Goal: Information Seeking & Learning: Learn about a topic

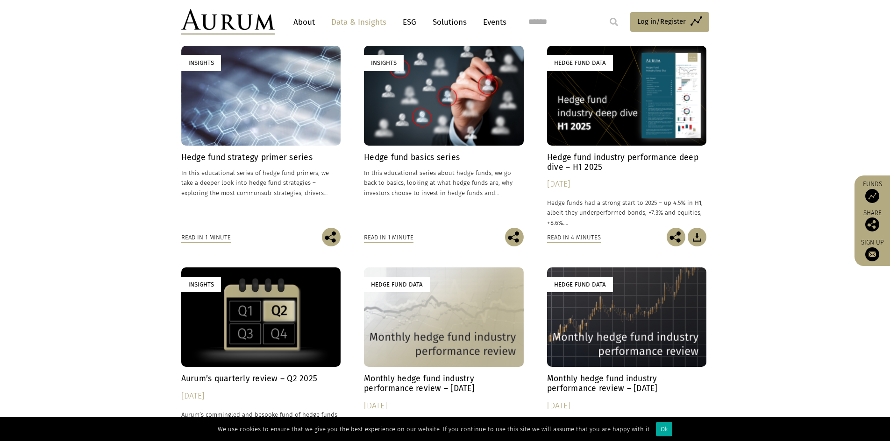
scroll to position [280, 0]
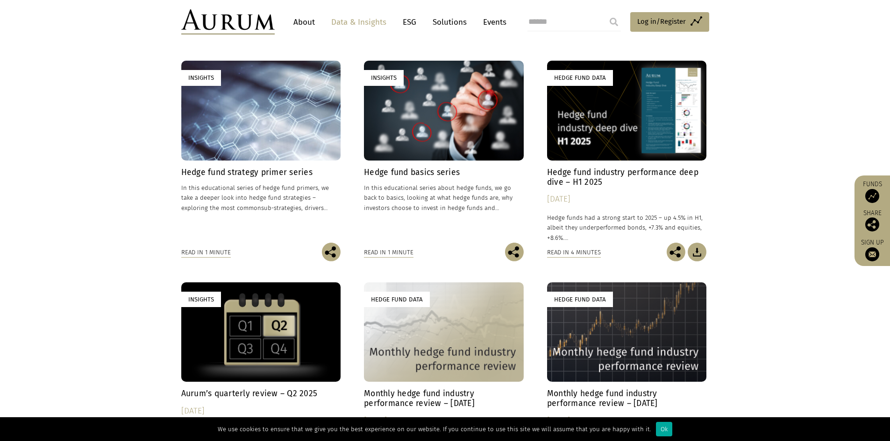
click at [271, 172] on h4 "Hedge fund strategy primer series" at bounding box center [261, 173] width 160 height 10
click at [430, 164] on link "Insights Hedge fund basics series In this educational series about hedge funds,…" at bounding box center [444, 152] width 160 height 182
click at [432, 171] on h4 "Hedge fund basics series" at bounding box center [444, 173] width 160 height 10
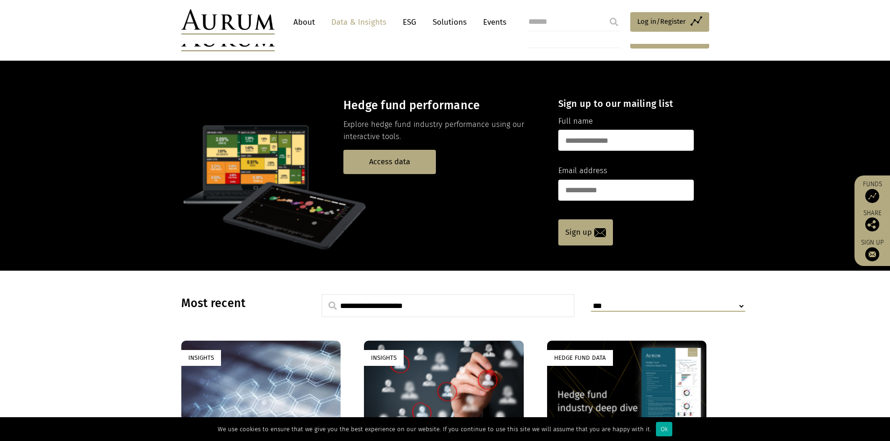
scroll to position [187, 0]
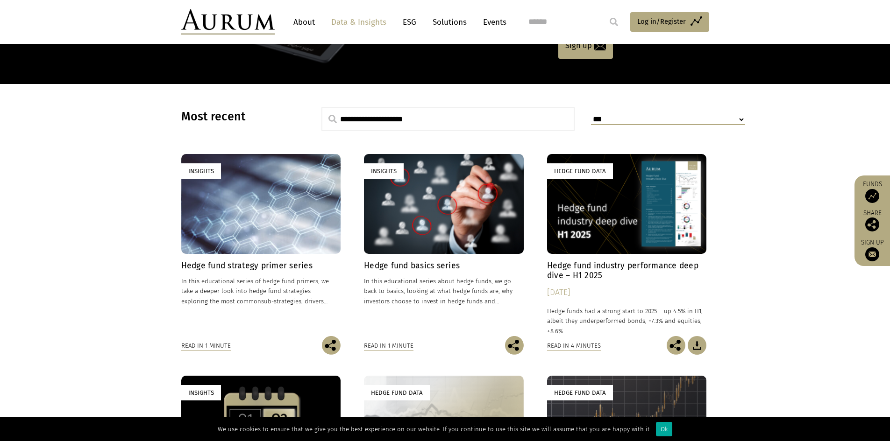
click at [260, 269] on h4 "Hedge fund strategy primer series" at bounding box center [261, 266] width 160 height 10
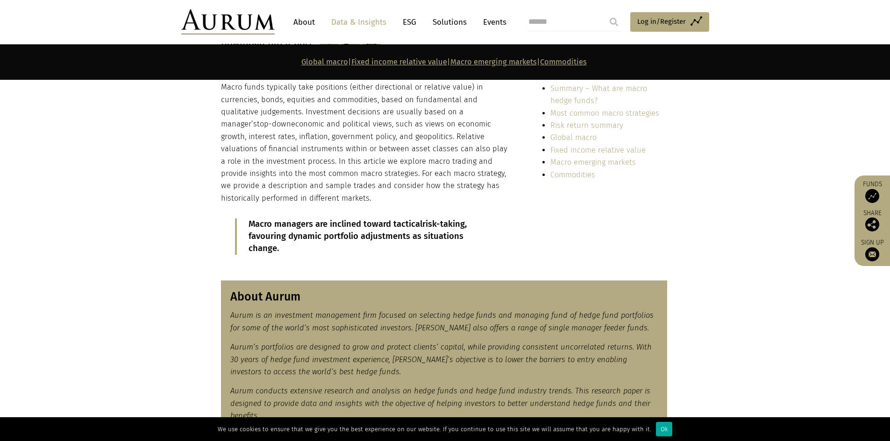
scroll to position [140, 0]
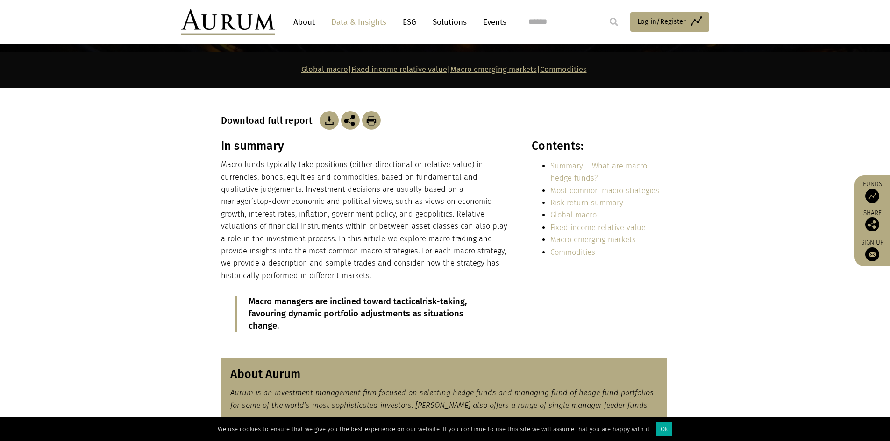
click at [382, 199] on p "Macro funds typically take positions (either directional or relative value) in …" at bounding box center [366, 220] width 291 height 123
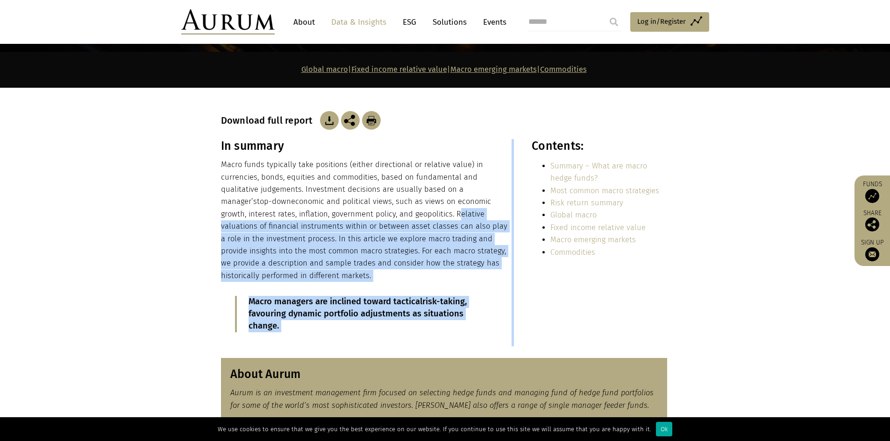
drag, startPoint x: 377, startPoint y: 214, endPoint x: 507, endPoint y: 214, distance: 129.9
click at [507, 214] on p "Macro funds typically take positions (either directional or relative value) in …" at bounding box center [366, 220] width 291 height 123
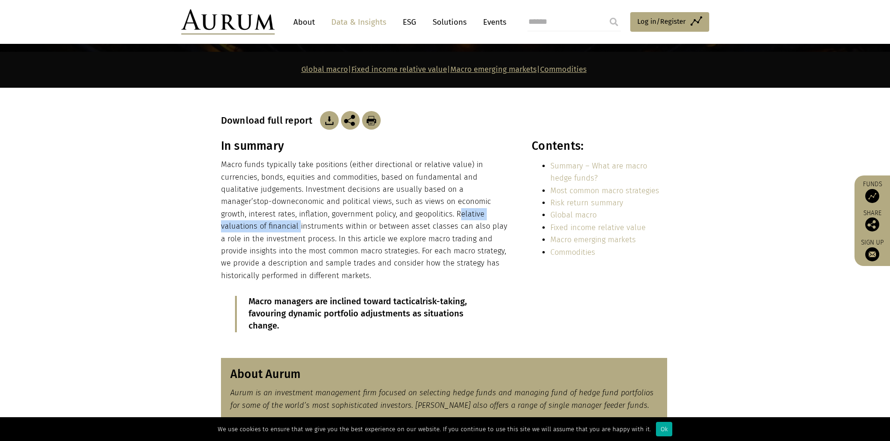
click at [431, 220] on p "Macro funds typically take positions (either directional or relative value) in …" at bounding box center [366, 220] width 291 height 123
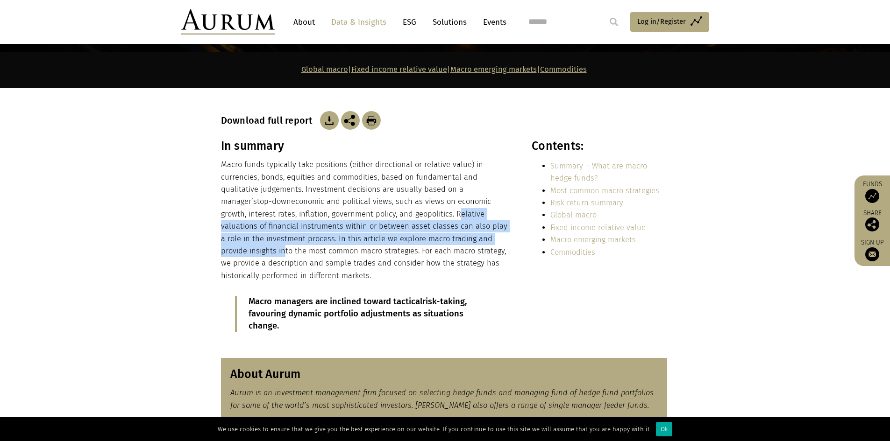
drag, startPoint x: 378, startPoint y: 214, endPoint x: 464, endPoint y: 237, distance: 88.8
click at [464, 237] on p "Macro funds typically take positions (either directional or relative value) in …" at bounding box center [366, 220] width 291 height 123
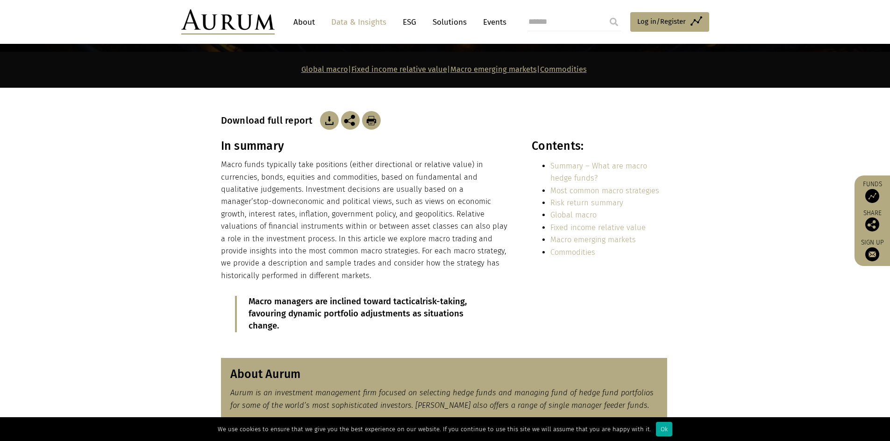
click at [431, 248] on p "Macro funds typically take positions (either directional or relative value) in …" at bounding box center [366, 220] width 291 height 123
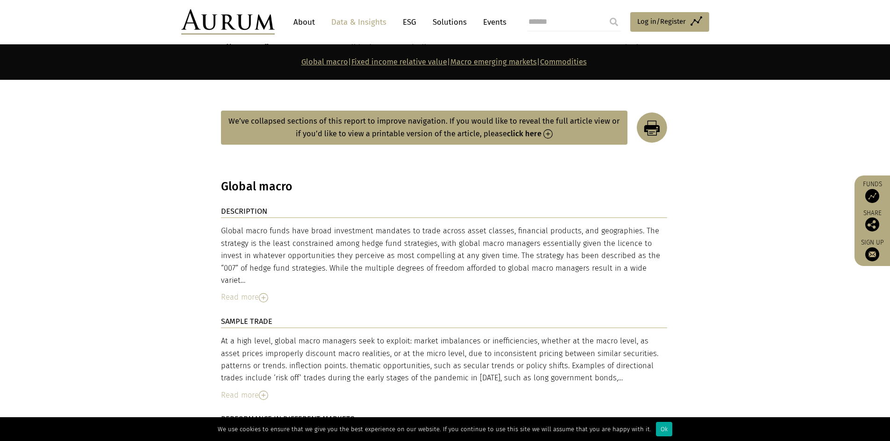
scroll to position [1495, 0]
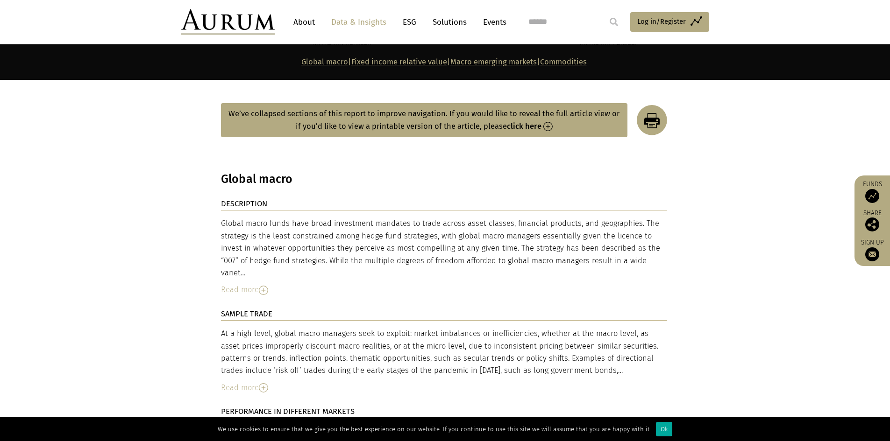
click at [262, 286] on img at bounding box center [263, 290] width 9 height 9
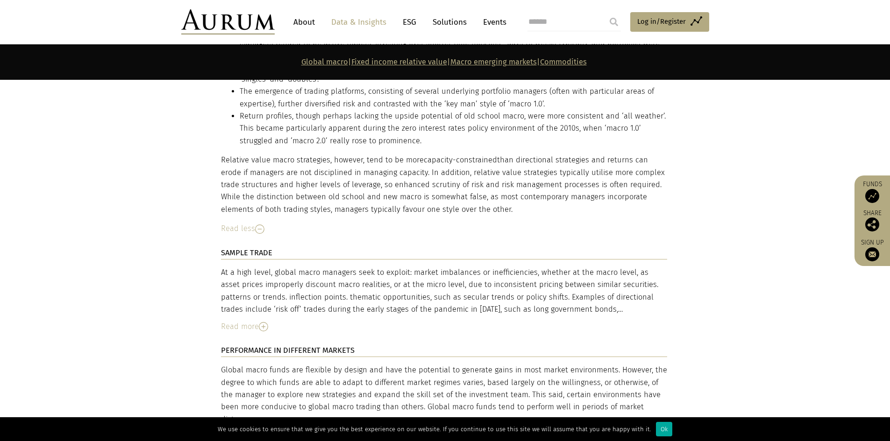
scroll to position [2429, 0]
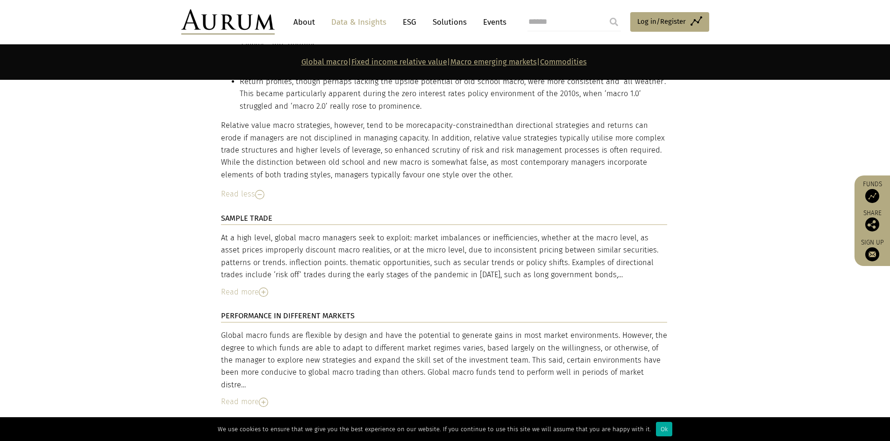
click at [258, 286] on div "Read more" at bounding box center [444, 292] width 446 height 12
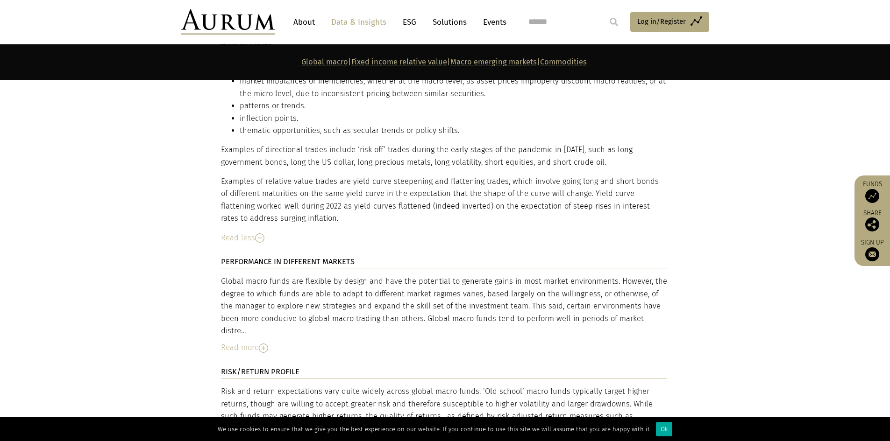
scroll to position [2616, 0]
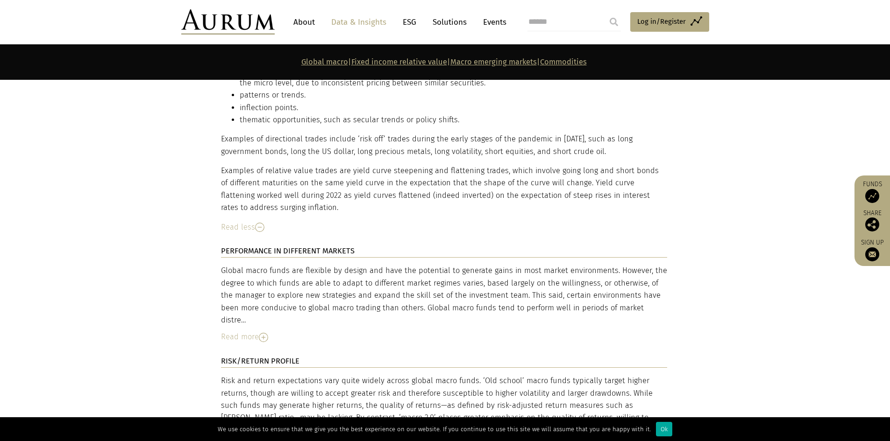
click at [262, 333] on img at bounding box center [263, 337] width 9 height 9
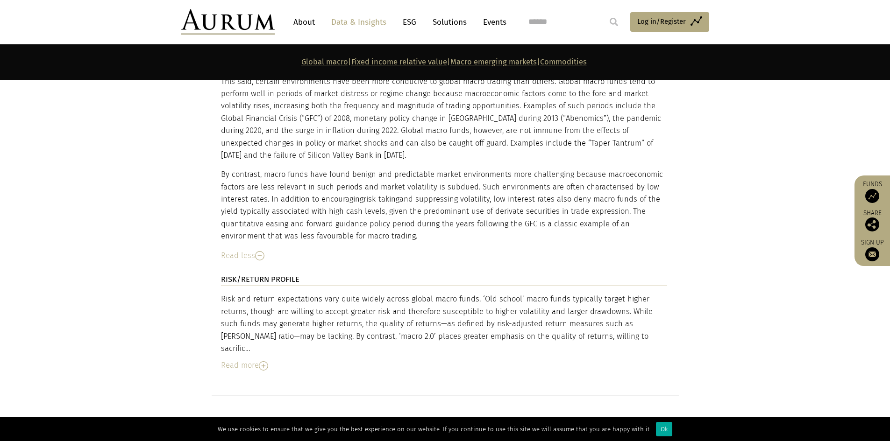
scroll to position [2896, 0]
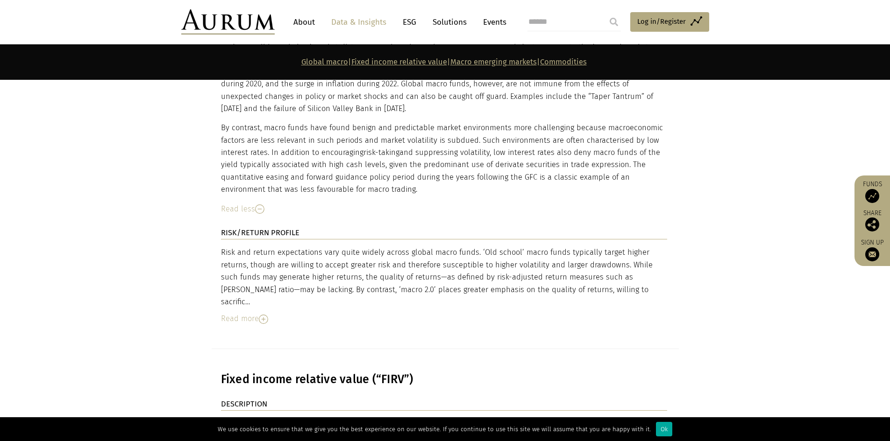
click at [262, 315] on img at bounding box center [263, 319] width 9 height 9
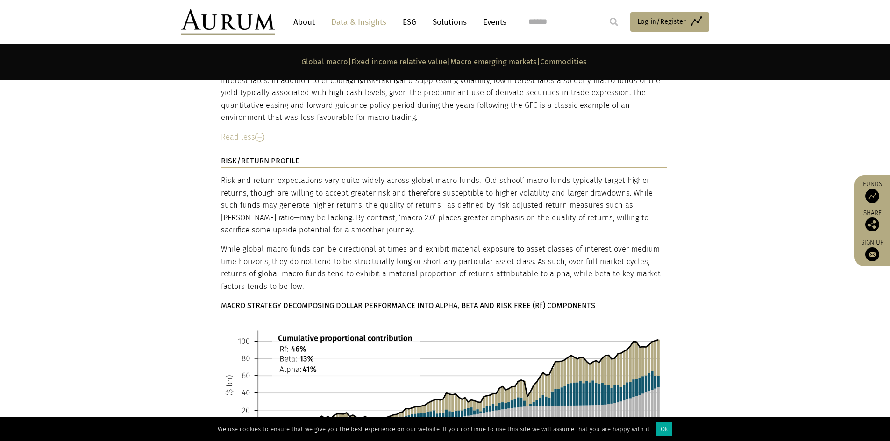
scroll to position [2989, 0]
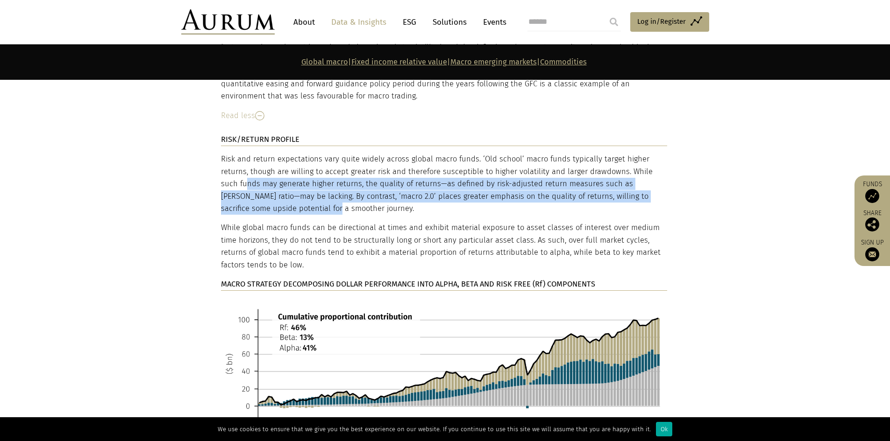
drag, startPoint x: 597, startPoint y: 137, endPoint x: 637, endPoint y: 163, distance: 47.7
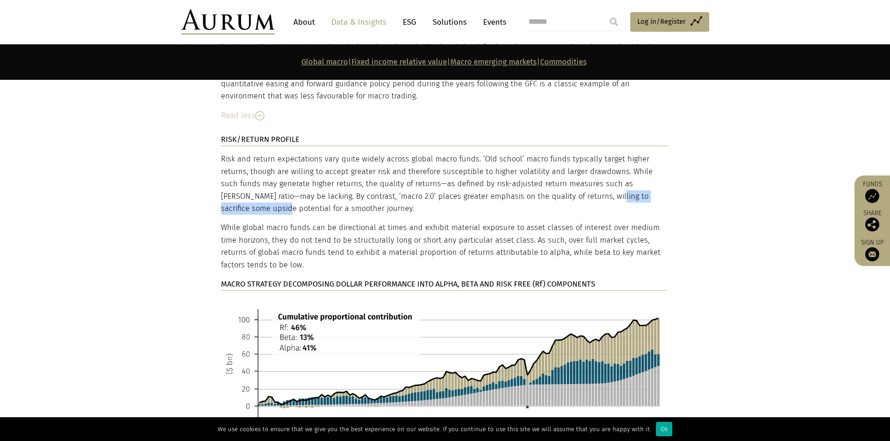
drag, startPoint x: 496, startPoint y: 167, endPoint x: 583, endPoint y: 167, distance: 87.3
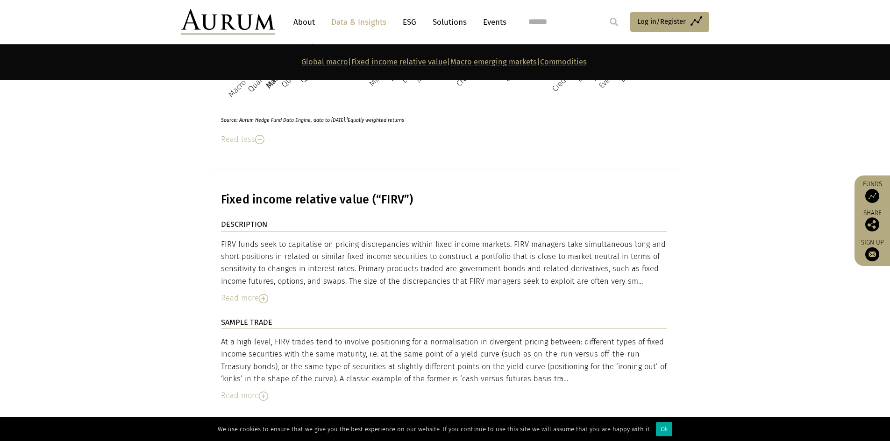
scroll to position [3737, 0]
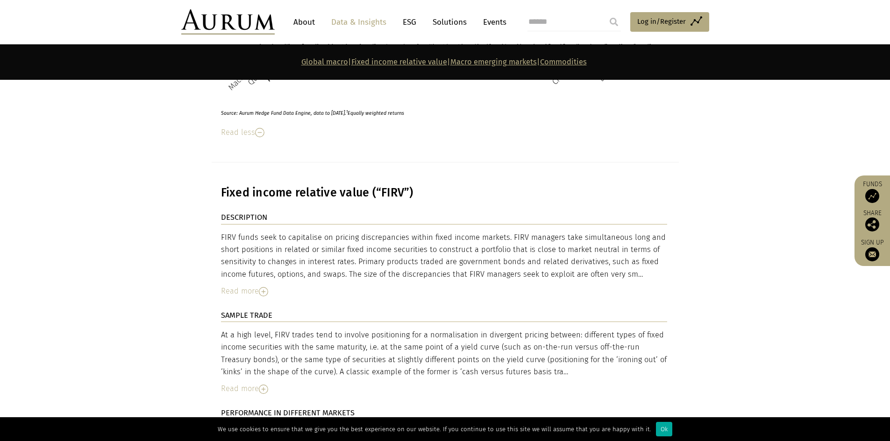
click at [267, 287] on img at bounding box center [263, 291] width 9 height 9
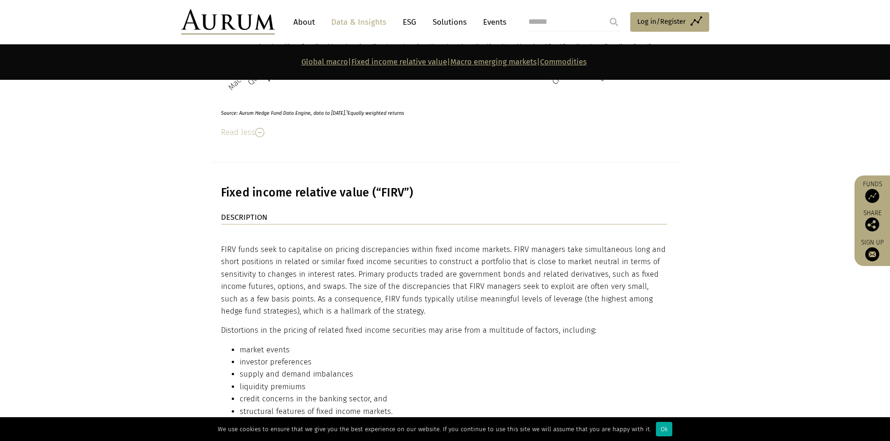
scroll to position [3783, 0]
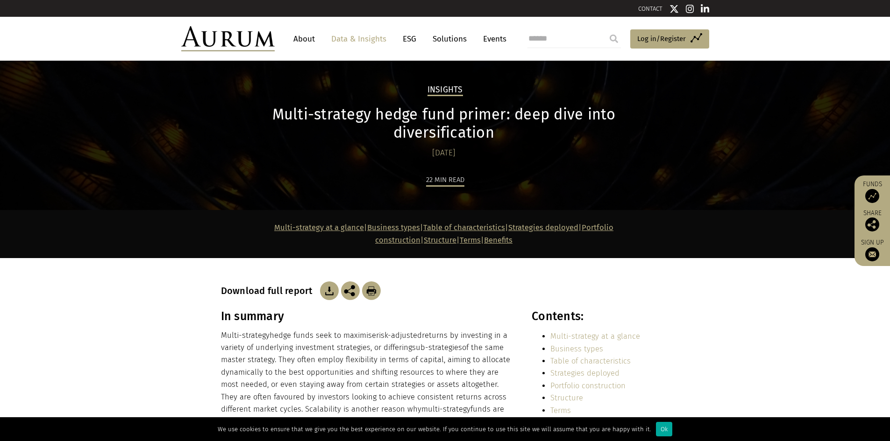
click at [328, 282] on img at bounding box center [329, 291] width 19 height 19
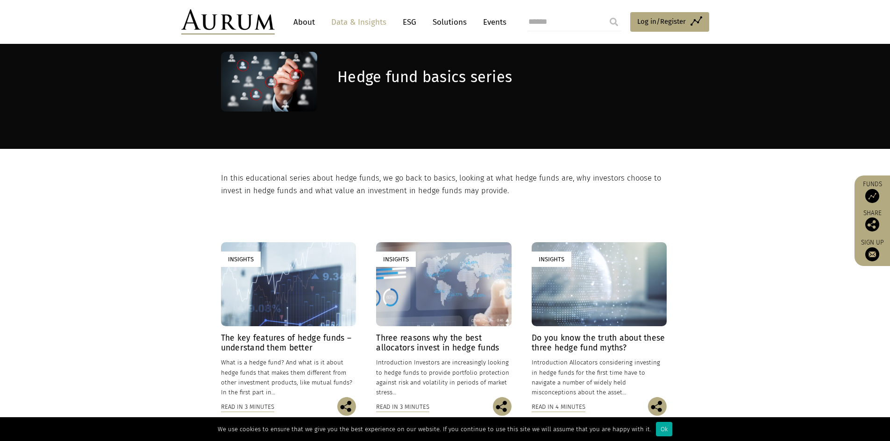
scroll to position [47, 0]
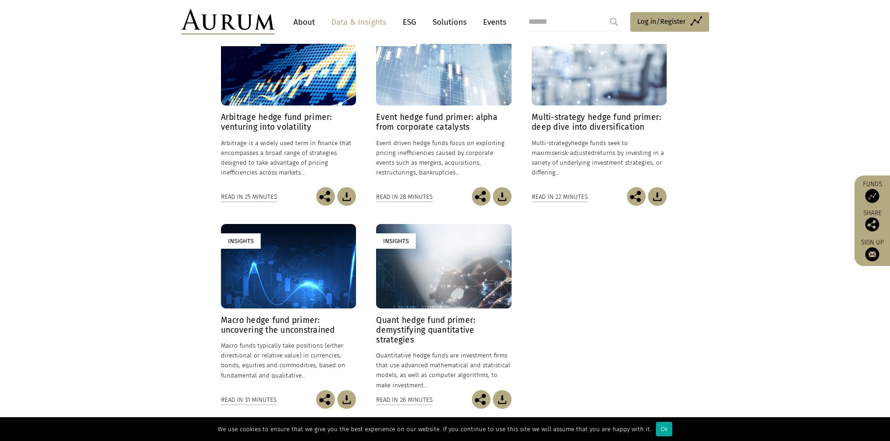
scroll to position [93, 0]
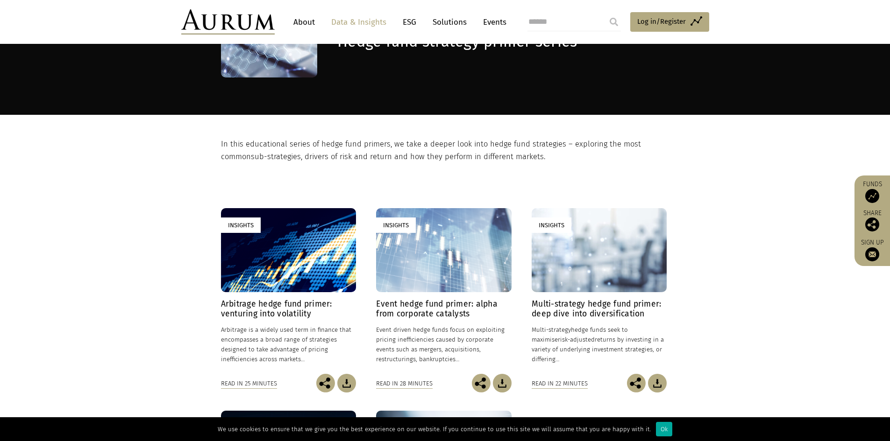
click at [257, 306] on h4 "Arbitrage hedge fund primer: venturing into volatility" at bounding box center [288, 309] width 135 height 20
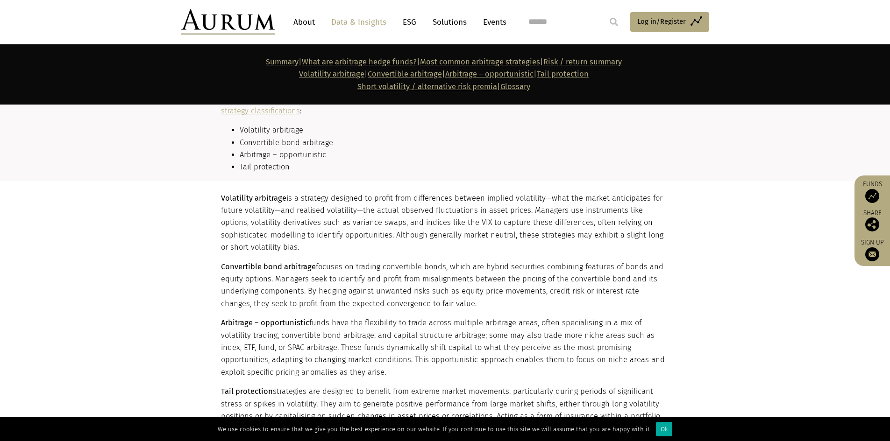
scroll to position [1074, 0]
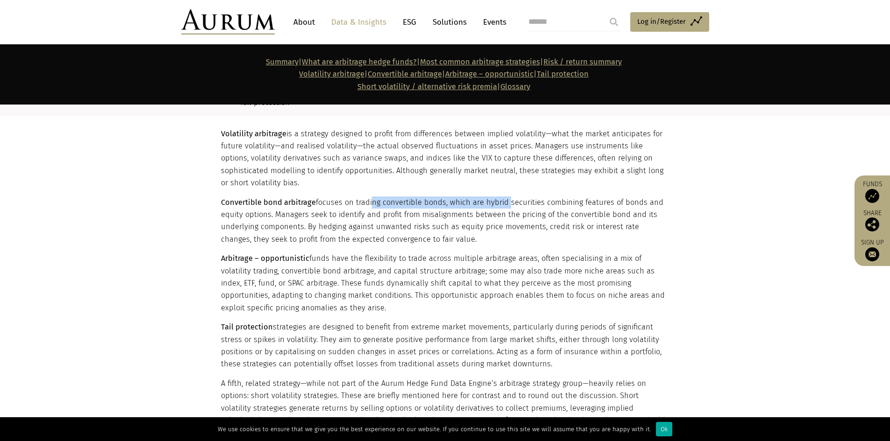
drag, startPoint x: 370, startPoint y: 202, endPoint x: 504, endPoint y: 200, distance: 134.1
click at [504, 200] on p "Convertible bond arbitrage focuses on trading convertible bonds, which are hybr…" at bounding box center [444, 222] width 446 height 50
click at [454, 247] on div "Volatility arbitrage is a strategy designed to profit from differences between …" at bounding box center [444, 349] width 446 height 442
drag, startPoint x: 465, startPoint y: 200, endPoint x: 636, endPoint y: 200, distance: 171.0
click at [636, 200] on p "Convertible bond arbitrage focuses on trading convertible bonds, which are hybr…" at bounding box center [444, 222] width 446 height 50
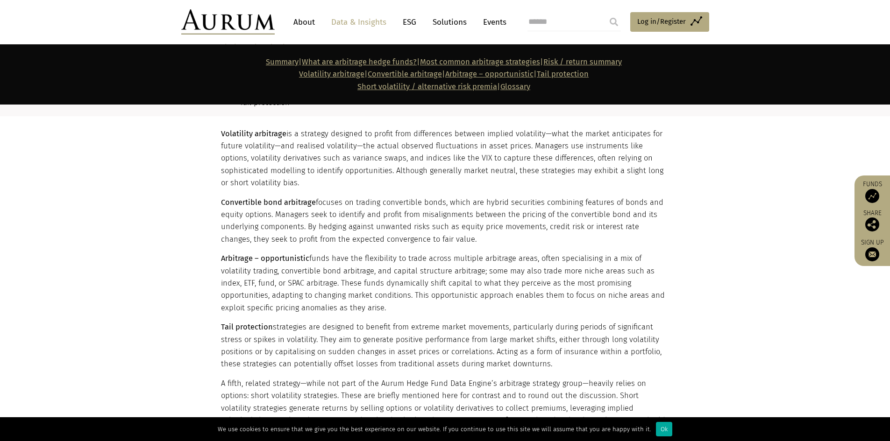
click at [602, 228] on p "Convertible bond arbitrage focuses on trading convertible bonds, which are hybr…" at bounding box center [444, 222] width 446 height 50
drag, startPoint x: 514, startPoint y: 216, endPoint x: 595, endPoint y: 214, distance: 80.4
click at [595, 214] on p "Convertible bond arbitrage focuses on trading convertible bonds, which are hybr…" at bounding box center [444, 222] width 446 height 50
click at [540, 244] on p "Convertible bond arbitrage focuses on trading convertible bonds, which are hybr…" at bounding box center [444, 222] width 446 height 50
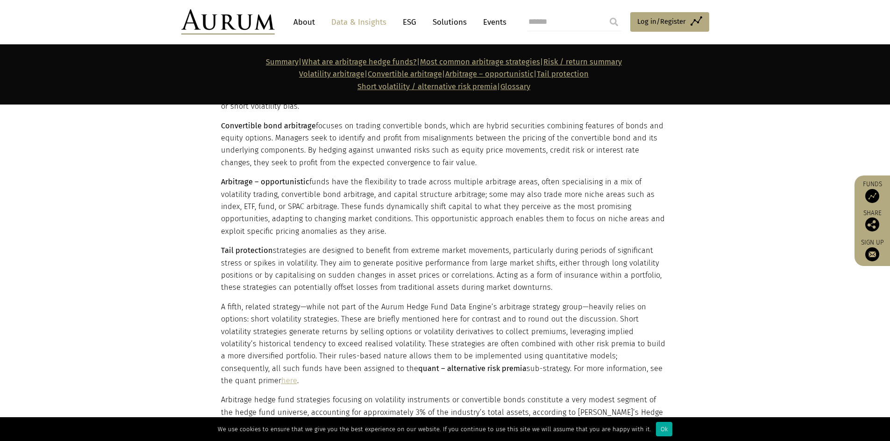
scroll to position [1168, 0]
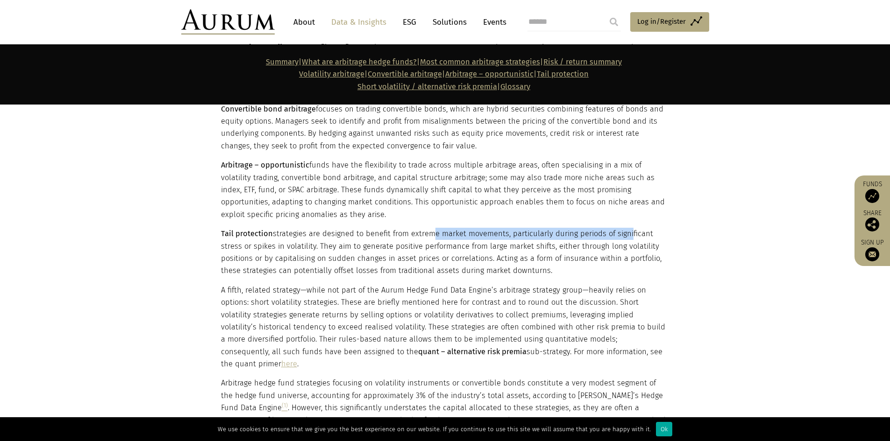
drag, startPoint x: 432, startPoint y: 227, endPoint x: 628, endPoint y: 235, distance: 196.3
click at [628, 235] on div "Volatility arbitrage is a strategy designed to profit from differences between …" at bounding box center [444, 256] width 446 height 442
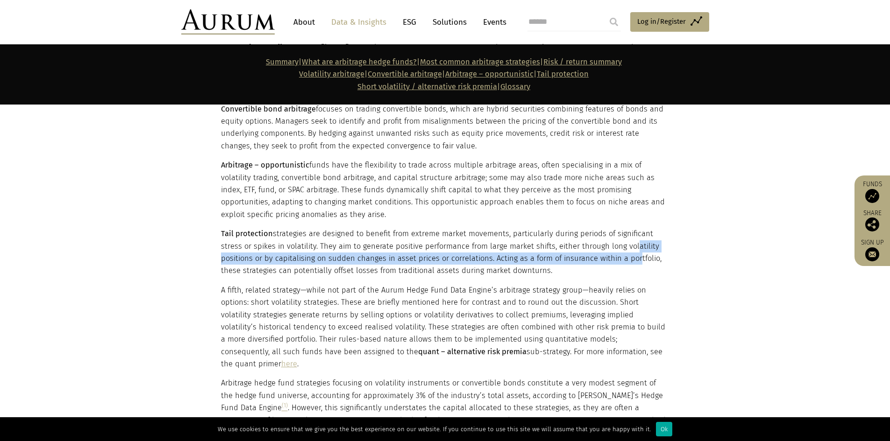
click at [634, 255] on p "Tail protection strategies are designed to benefit from extreme market movement…" at bounding box center [444, 253] width 446 height 50
click at [627, 259] on p "Tail protection strategies are designed to benefit from extreme market movement…" at bounding box center [444, 253] width 446 height 50
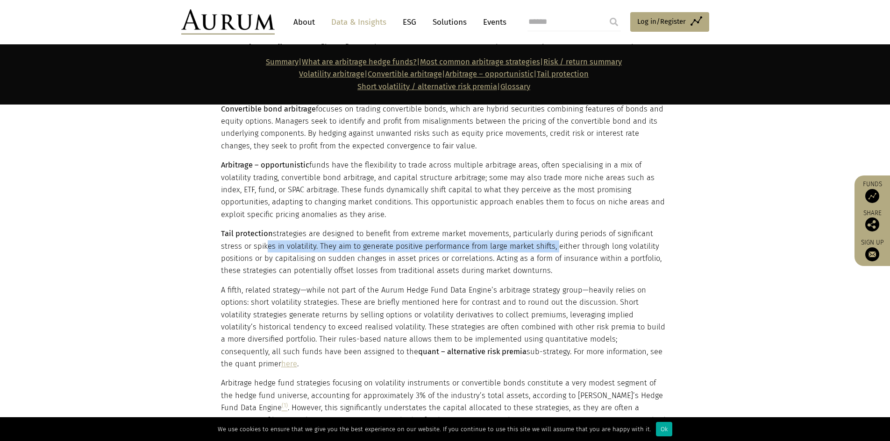
drag, startPoint x: 268, startPoint y: 241, endPoint x: 555, endPoint y: 242, distance: 287.3
click at [555, 242] on p "Tail protection strategies are designed to benefit from extreme market movement…" at bounding box center [444, 253] width 446 height 50
click at [504, 278] on div "Volatility arbitrage is a strategy designed to profit from differences between …" at bounding box center [444, 256] width 446 height 442
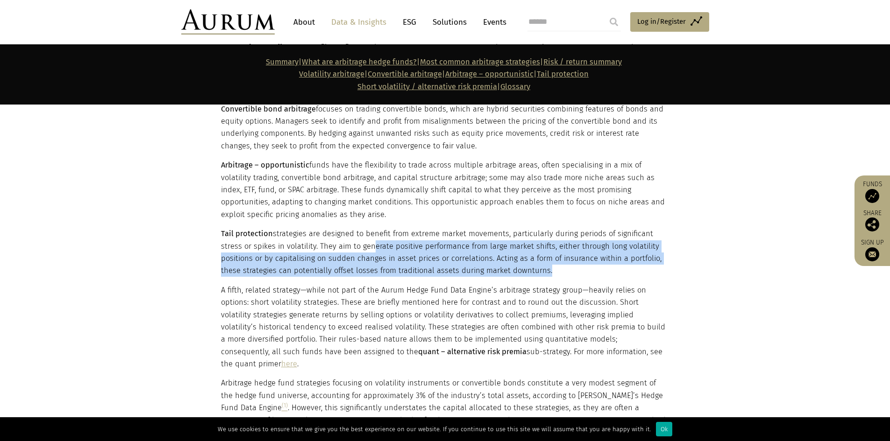
drag, startPoint x: 372, startPoint y: 246, endPoint x: 644, endPoint y: 266, distance: 272.6
click at [644, 266] on p "Tail protection strategies are designed to benefit from extreme market movement…" at bounding box center [444, 253] width 446 height 50
click at [569, 271] on p "Tail protection strategies are designed to benefit from extreme market movement…" at bounding box center [444, 253] width 446 height 50
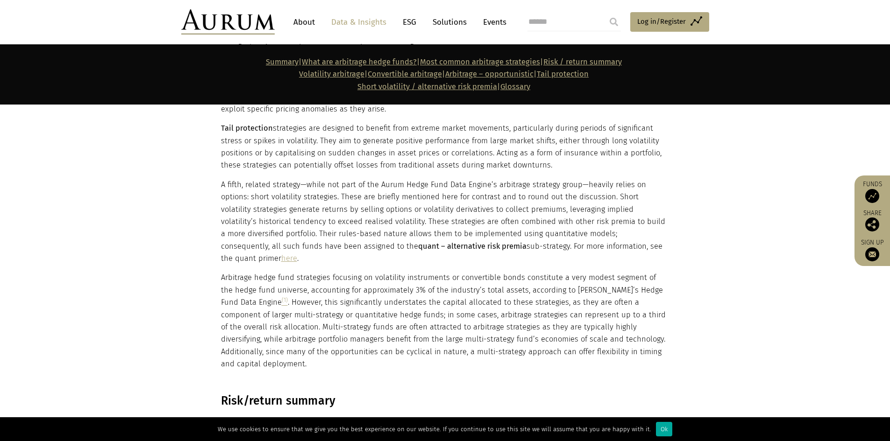
scroll to position [1308, 0]
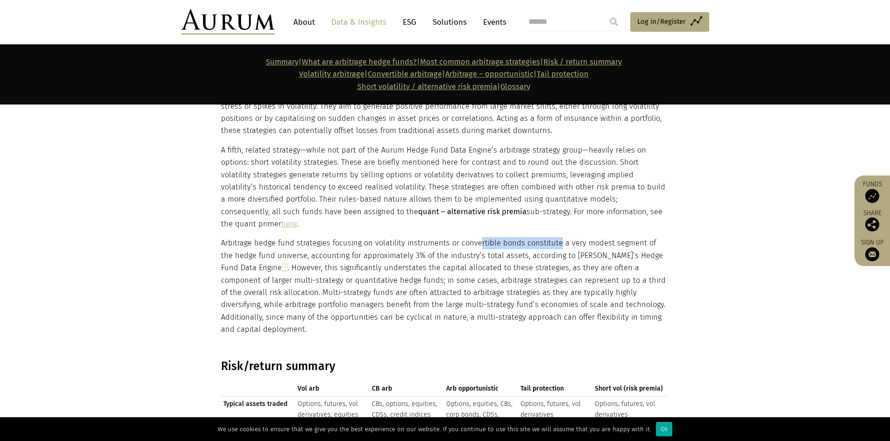
drag, startPoint x: 479, startPoint y: 230, endPoint x: 555, endPoint y: 235, distance: 76.3
click at [555, 237] on p "Arbitrage hedge fund strategies focusing on volatility instruments or convertib…" at bounding box center [444, 286] width 446 height 99
click at [512, 276] on p "Arbitrage hedge fund strategies focusing on volatility instruments or convertib…" at bounding box center [444, 286] width 446 height 99
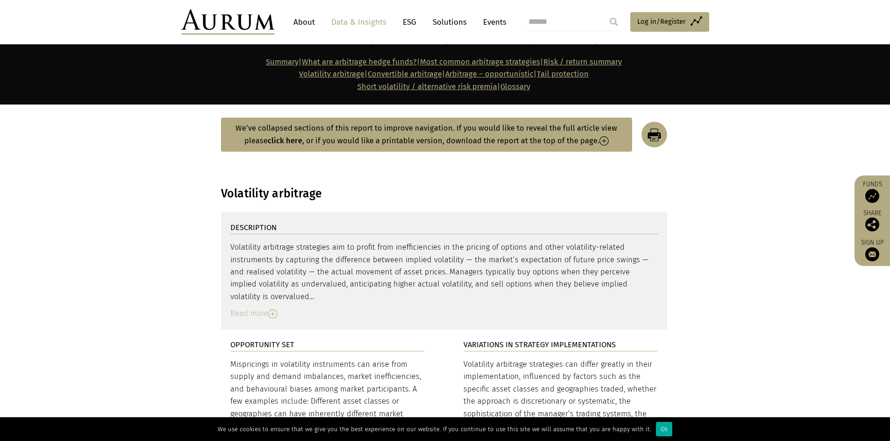
scroll to position [1868, 0]
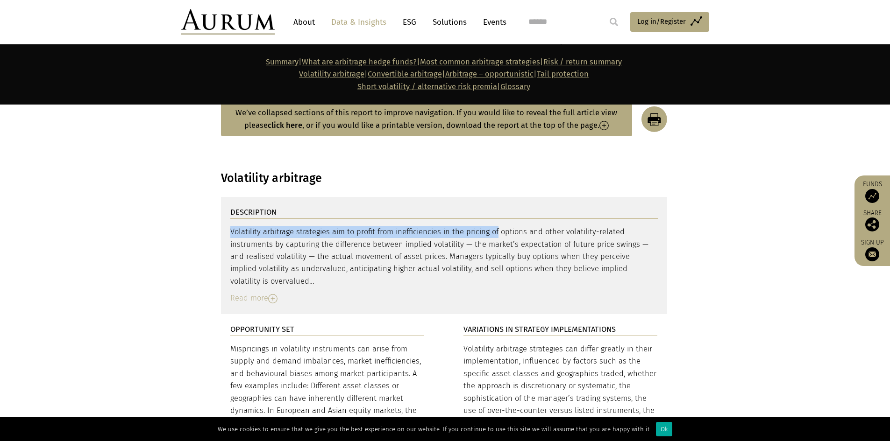
drag, startPoint x: 454, startPoint y: 193, endPoint x: 625, endPoint y: 185, distance: 171.1
click at [625, 197] on div "DESCRIPTION Volatility arbitrage strategies aim to profit from inefficiencies i…" at bounding box center [444, 255] width 446 height 117
click at [603, 226] on div "Volatility arbitrage strategies aim to profit from inefficiencies in the pricin…" at bounding box center [443, 257] width 427 height 62
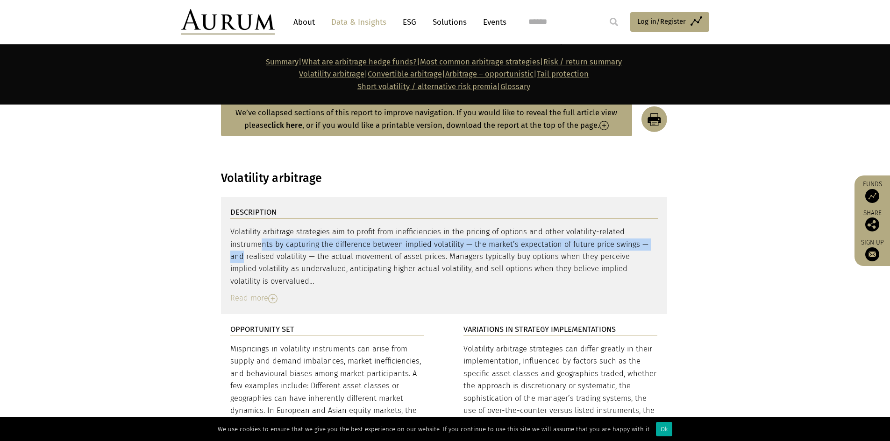
click at [603, 226] on div "Volatility arbitrage strategies aim to profit from inefficiencies in the pricin…" at bounding box center [443, 257] width 427 height 62
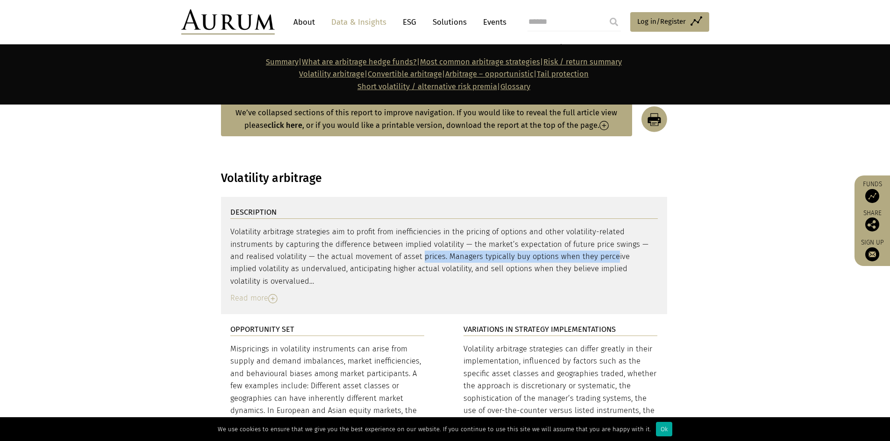
drag, startPoint x: 363, startPoint y: 218, endPoint x: 548, endPoint y: 218, distance: 185.0
click at [548, 226] on div "Volatility arbitrage strategies aim to profit from inefficiencies in the pricin…" at bounding box center [443, 257] width 427 height 62
click at [401, 292] on div "Read more" at bounding box center [443, 298] width 427 height 12
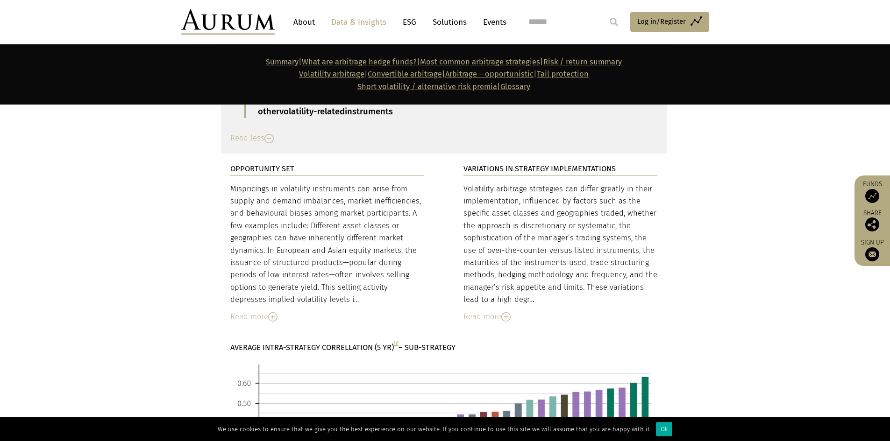
scroll to position [2102, 0]
click at [274, 312] on img at bounding box center [272, 316] width 9 height 9
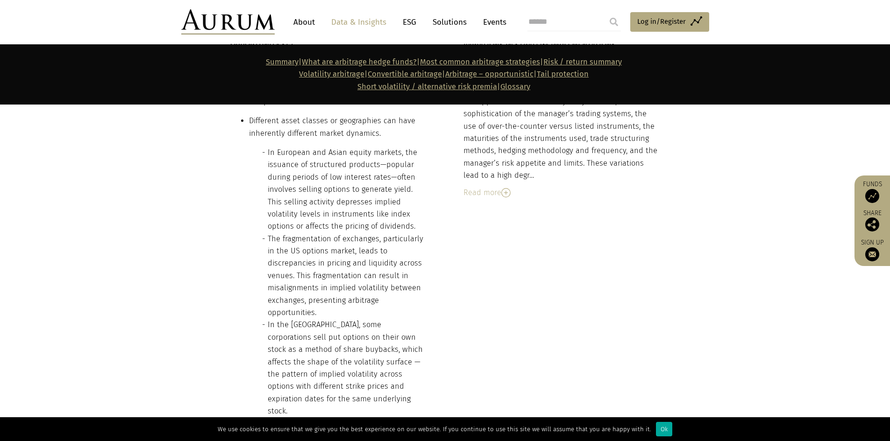
scroll to position [2242, 0]
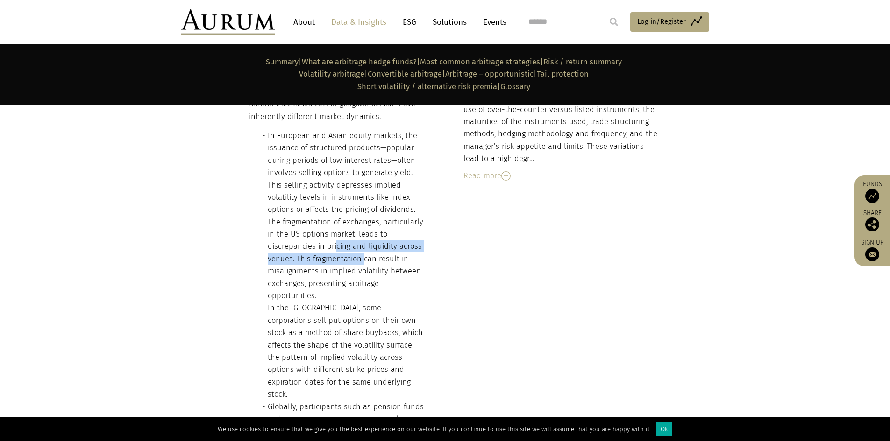
drag, startPoint x: 336, startPoint y: 219, endPoint x: 362, endPoint y: 226, distance: 26.3
click at [362, 226] on li "The fragmentation of exchanges, particularly in the US options market, leads to…" at bounding box center [346, 259] width 157 height 86
click at [343, 248] on li "The fragmentation of exchanges, particularly in the US options market, leads to…" at bounding box center [346, 259] width 157 height 86
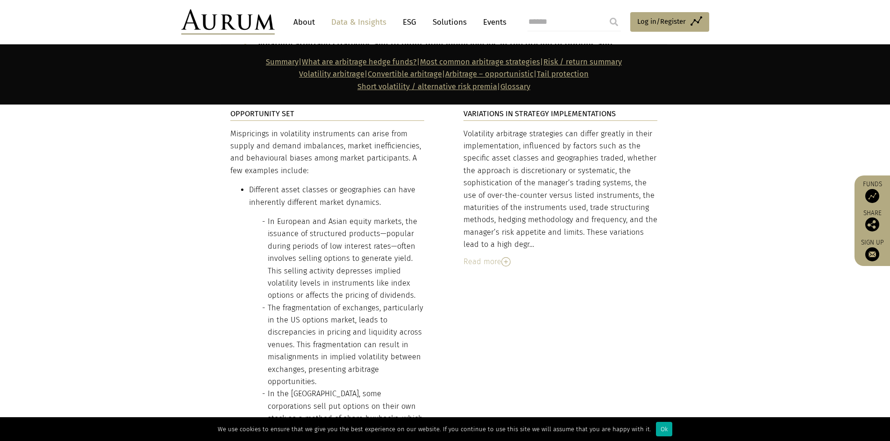
scroll to position [2102, 0]
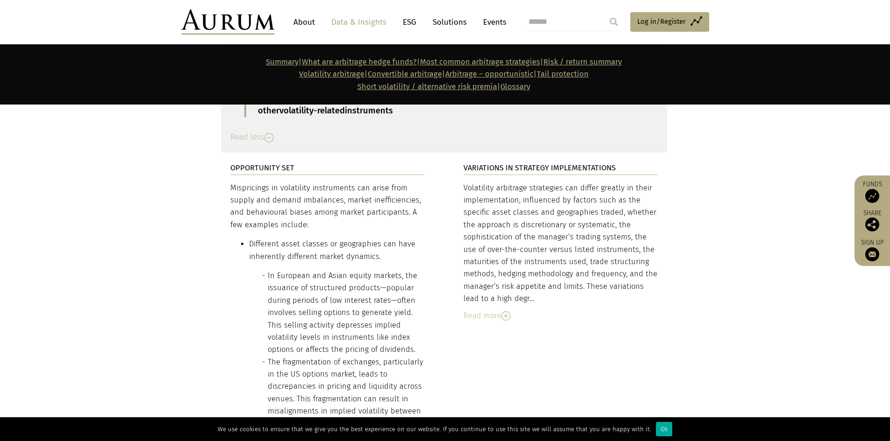
click at [505, 312] on img at bounding box center [505, 316] width 9 height 9
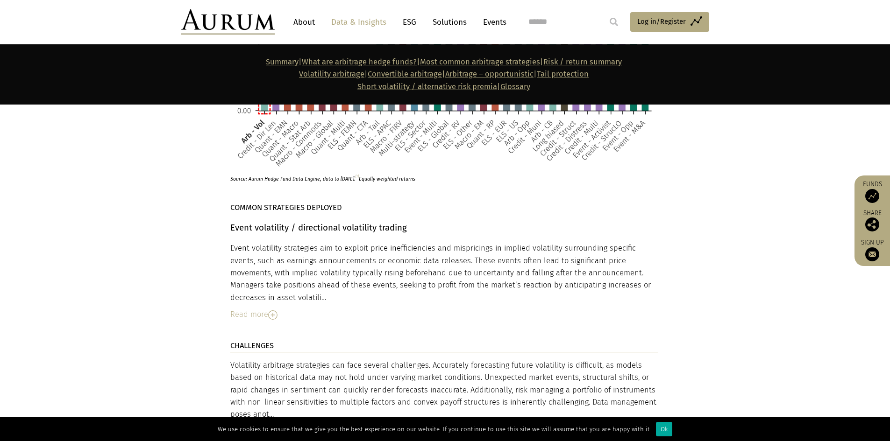
scroll to position [3130, 0]
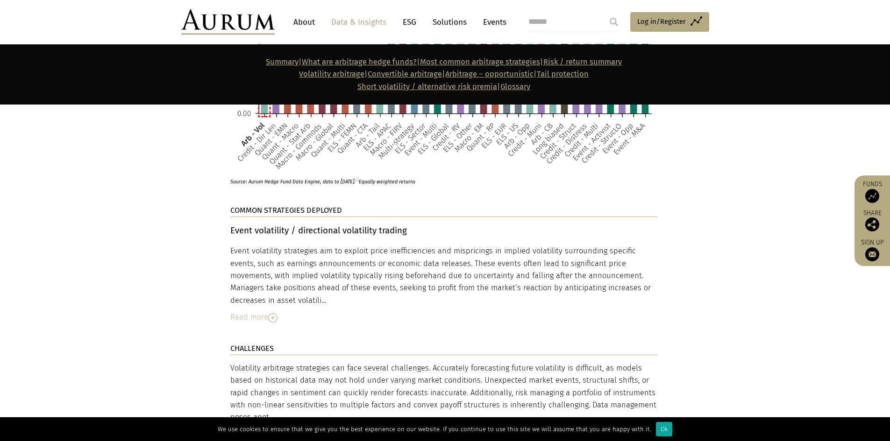
click at [273, 313] on img at bounding box center [272, 317] width 9 height 9
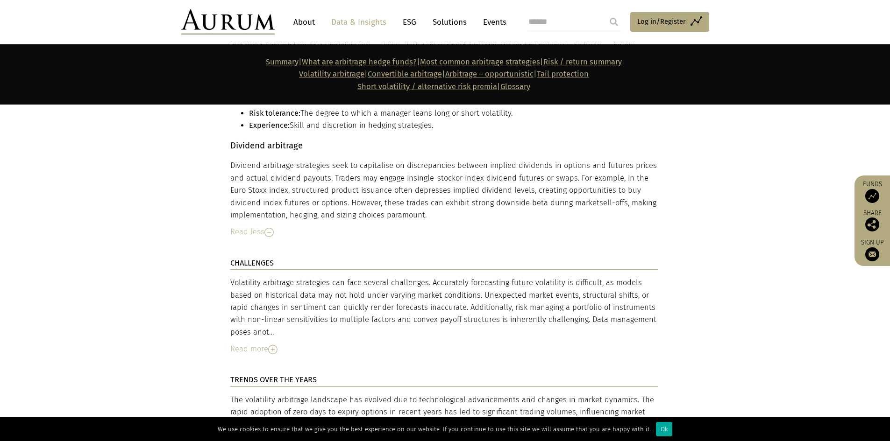
scroll to position [4017, 0]
